Goal: Task Accomplishment & Management: Manage account settings

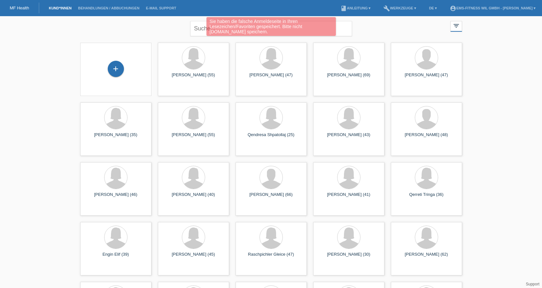
click at [205, 25] on div "Sie haben die falsche Anmeldeseite in Ihren Lesezeichen/Favoriten gespeichert. …" at bounding box center [270, 27] width 325 height 20
click at [198, 29] on div "Sie haben die falsche Anmeldeseite in Ihren Lesezeichen/Favoriten gespeichert. …" at bounding box center [270, 27] width 325 height 20
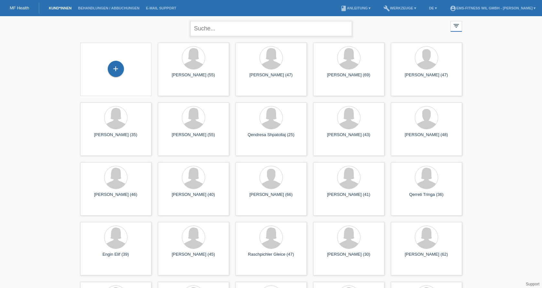
click at [204, 29] on input "text" at bounding box center [271, 28] width 162 height 15
type input "judith"
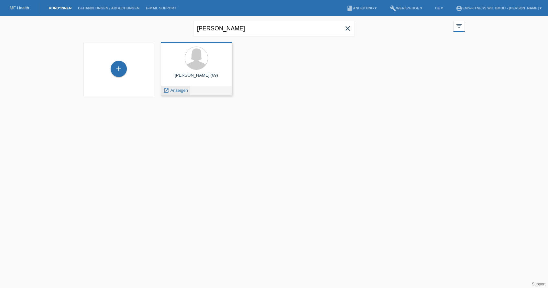
click at [177, 92] on span "Anzeigen" at bounding box center [179, 90] width 17 height 5
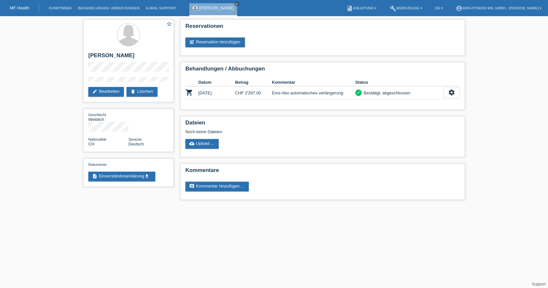
click at [235, 3] on icon "close" at bounding box center [236, 3] width 3 height 3
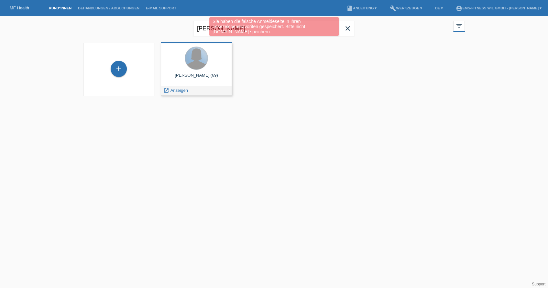
click at [191, 68] on div at bounding box center [196, 58] width 23 height 23
click at [177, 90] on span "Anzeigen" at bounding box center [179, 90] width 17 height 5
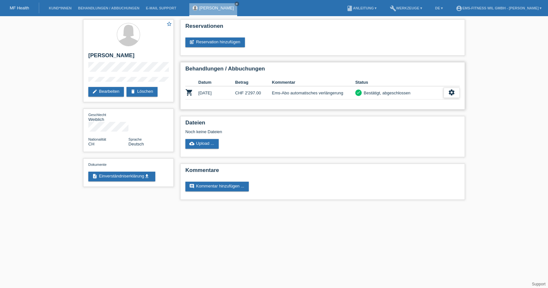
click at [450, 93] on icon "settings" at bounding box center [451, 92] width 7 height 7
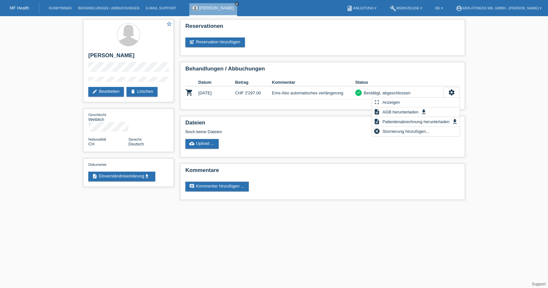
click at [481, 120] on div "star_border Färber Judith edit Bearbeiten delete Löschen Geschlecht Weiblich Na…" at bounding box center [274, 111] width 548 height 190
click at [306, 148] on div "Dateien Noch keine Dateien cloud_upload Upload ..." at bounding box center [322, 136] width 285 height 41
click at [379, 66] on h2 "Behandlungen / Abbuchungen" at bounding box center [322, 71] width 274 height 10
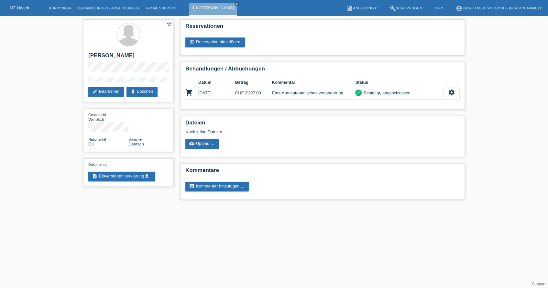
click at [476, 74] on div "star_border Färber Judith edit Bearbeiten delete Löschen Geschlecht Weiblich Na…" at bounding box center [274, 111] width 548 height 190
click at [101, 89] on link "edit Bearbeiten" at bounding box center [106, 92] width 36 height 10
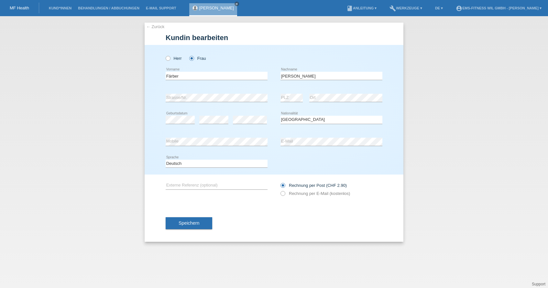
select select "CH"
drag, startPoint x: 182, startPoint y: 76, endPoint x: 139, endPoint y: 77, distance: 42.7
click at [139, 77] on div "← Zurück Kundin bearbeiten Herr [PERSON_NAME] error Vorname PLZ" at bounding box center [274, 152] width 548 height 272
type input "[PERSON_NAME]"
drag, startPoint x: 300, startPoint y: 75, endPoint x: 262, endPoint y: 73, distance: 37.9
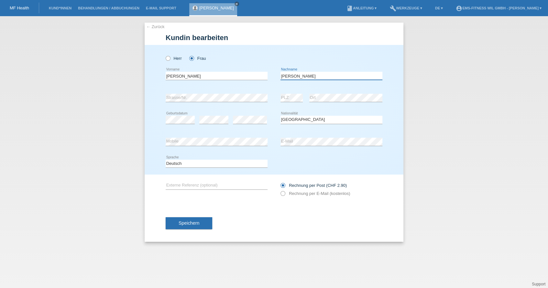
click at [262, 73] on div "Judith error Vorname Judith error Nachname" at bounding box center [274, 76] width 217 height 22
type input "Färber"
click at [178, 220] on button "Speichern" at bounding box center [189, 223] width 47 height 12
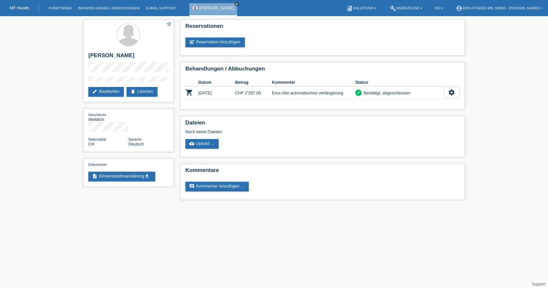
click at [235, 4] on icon "close" at bounding box center [236, 3] width 3 height 3
